Goal: Check status: Check status

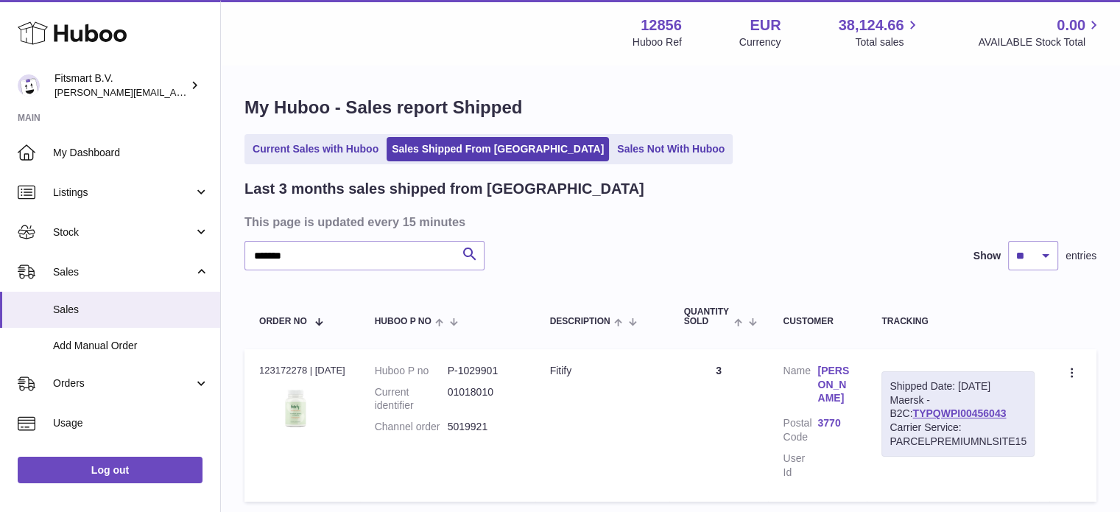
click at [105, 34] on icon at bounding box center [72, 32] width 109 height 29
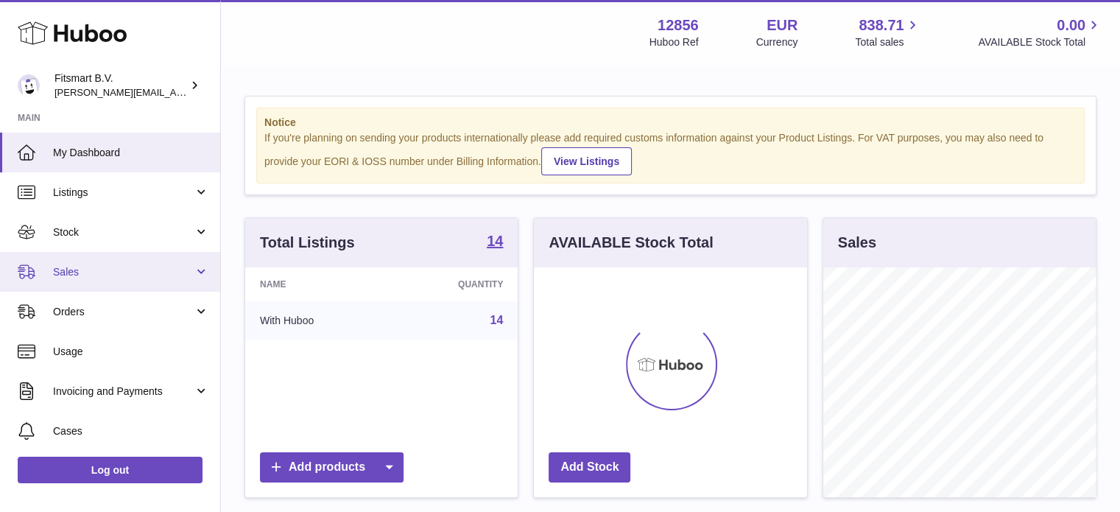
scroll to position [230, 273]
click at [168, 285] on link "Sales" at bounding box center [110, 272] width 220 height 40
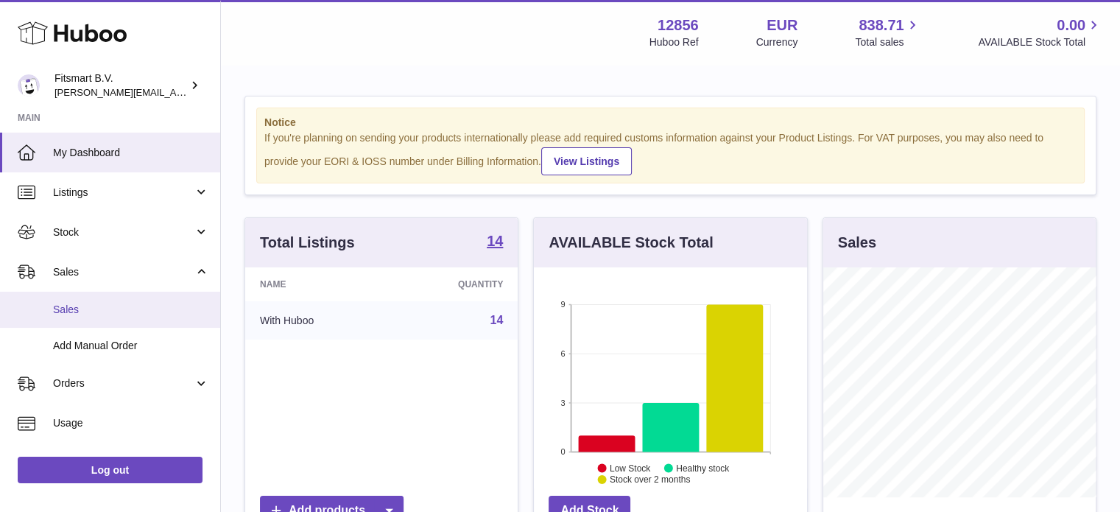
click at [126, 319] on link "Sales" at bounding box center [110, 310] width 220 height 36
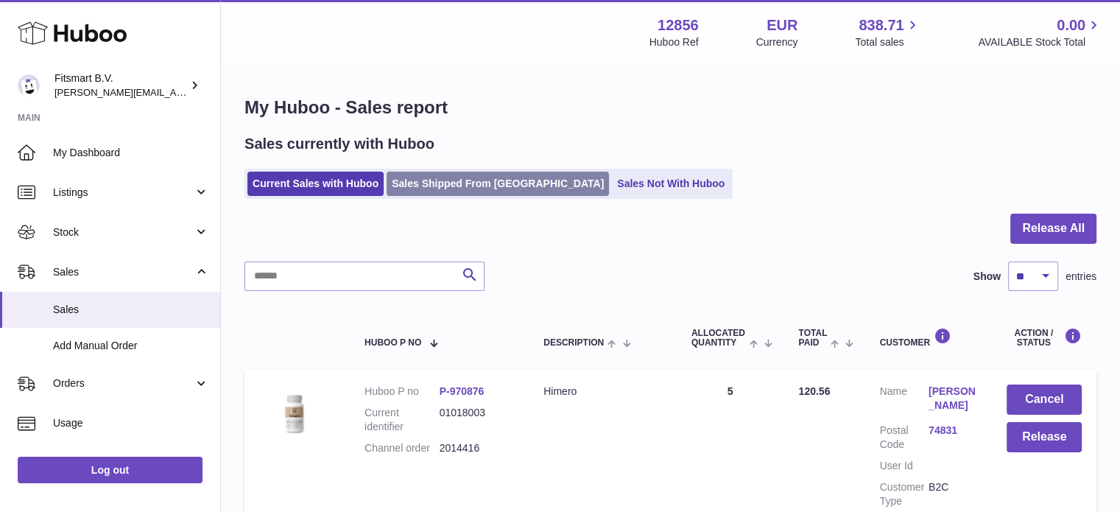
click at [442, 183] on link "Sales Shipped From [GEOGRAPHIC_DATA]" at bounding box center [498, 184] width 222 height 24
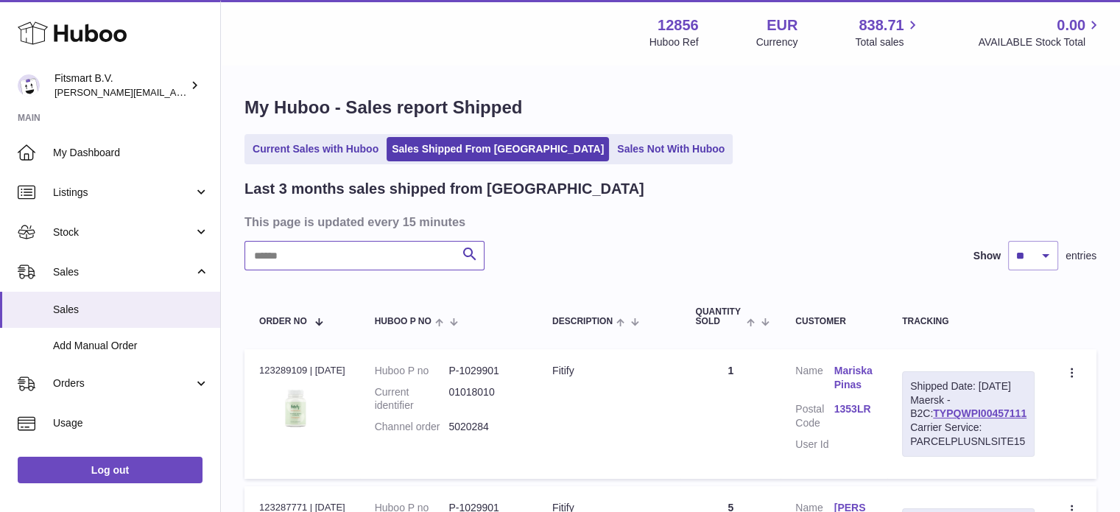
click at [375, 253] on input "text" at bounding box center [364, 255] width 240 height 29
paste input "**********"
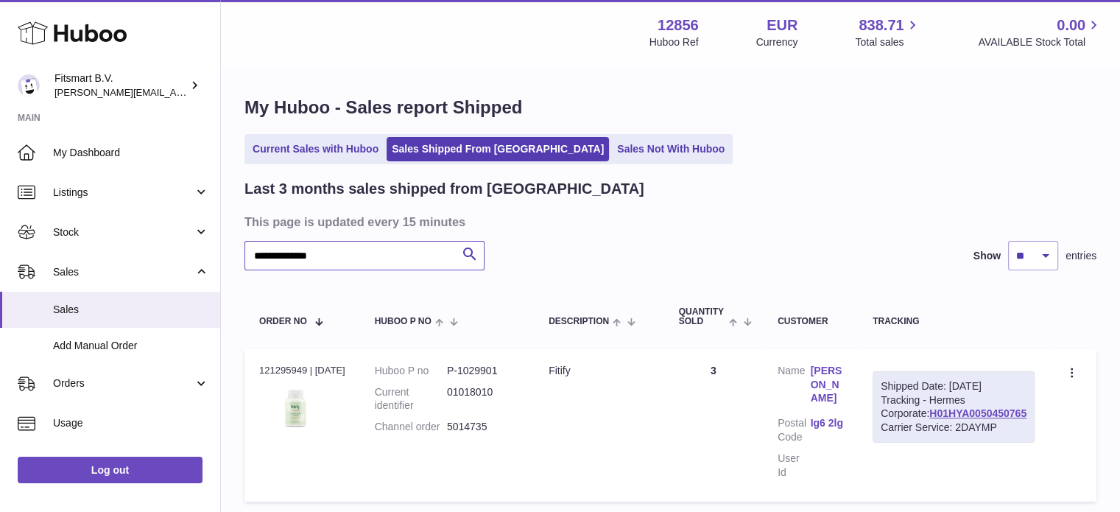
type input "**********"
click at [844, 382] on link "[PERSON_NAME]" at bounding box center [827, 385] width 33 height 42
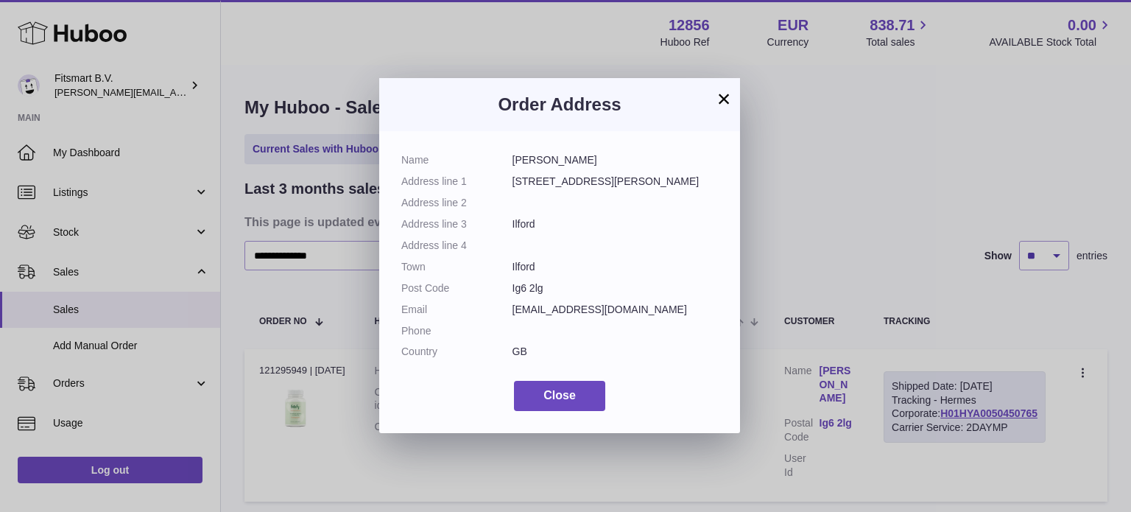
click at [845, 234] on div "× Order Address Name [PERSON_NAME] Address line [GEOGRAPHIC_DATA][PERSON_NAME] …" at bounding box center [565, 256] width 1131 height 512
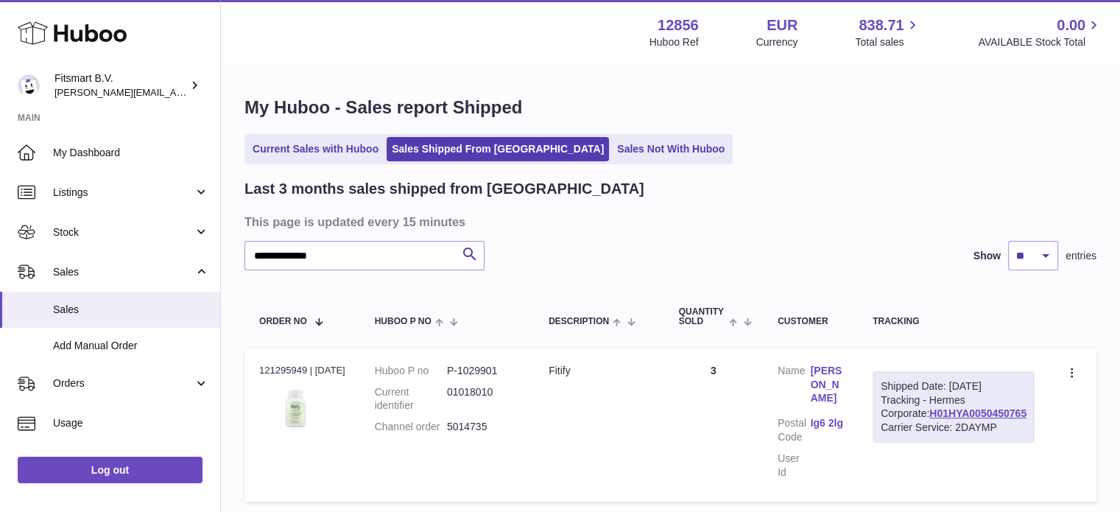
drag, startPoint x: 504, startPoint y: 439, endPoint x: 450, endPoint y: 453, distance: 56.3
click at [450, 453] on td "Huboo P no P-1029901 Current identifier 01018010 Channel order 5014735" at bounding box center [447, 425] width 174 height 152
copy dl "5014735"
